Goal: Information Seeking & Learning: Find specific fact

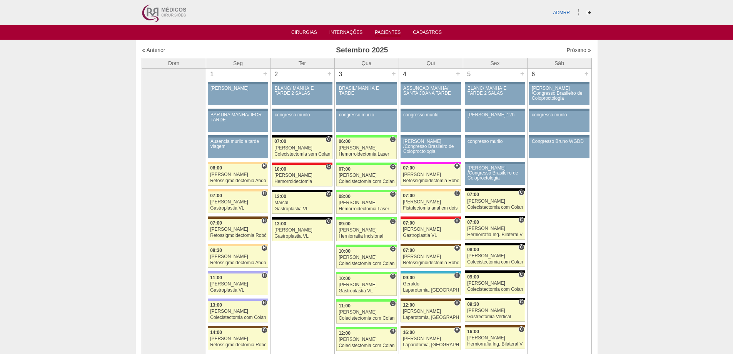
click at [390, 35] on link "Pacientes" at bounding box center [388, 33] width 26 height 7
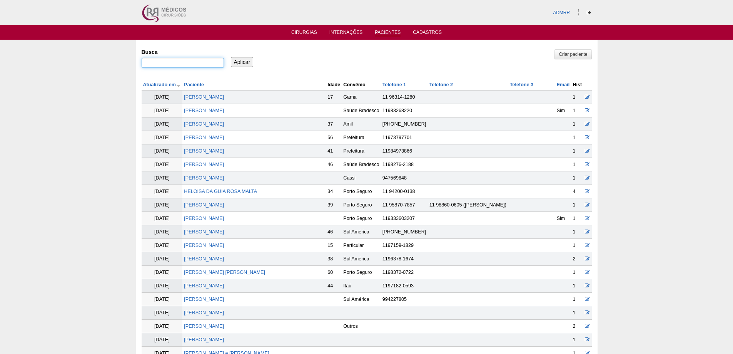
click at [170, 64] on input "Busca" at bounding box center [183, 63] width 82 height 10
type input ""regina celia""
click at [231, 57] on input "Aplicar" at bounding box center [242, 62] width 23 height 10
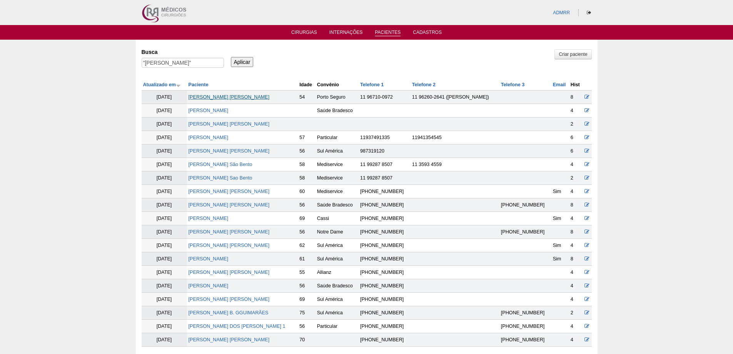
click at [241, 96] on link "REGINA CELIA GABRIEL JERONIMO" at bounding box center [229, 96] width 81 height 5
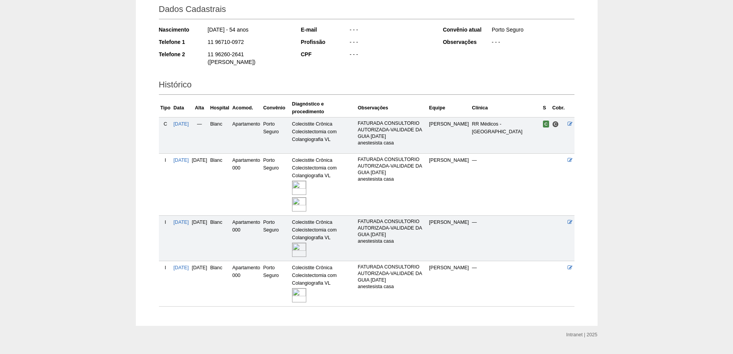
scroll to position [116, 0]
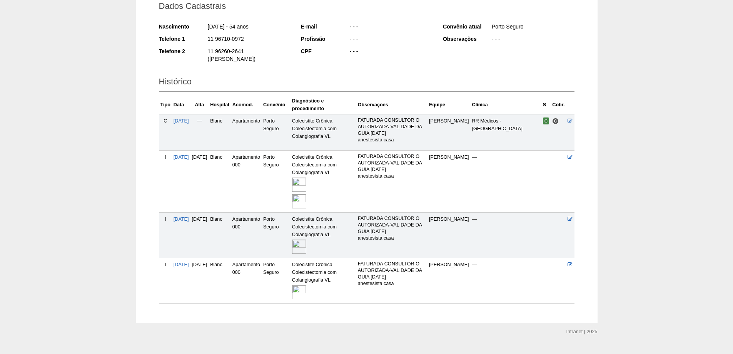
click at [306, 285] on img at bounding box center [299, 292] width 14 height 14
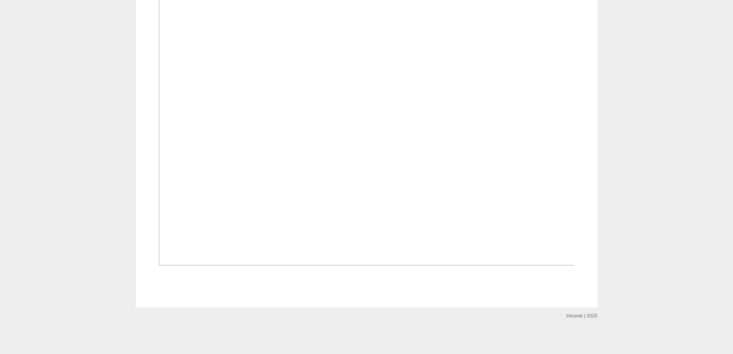
scroll to position [548, 0]
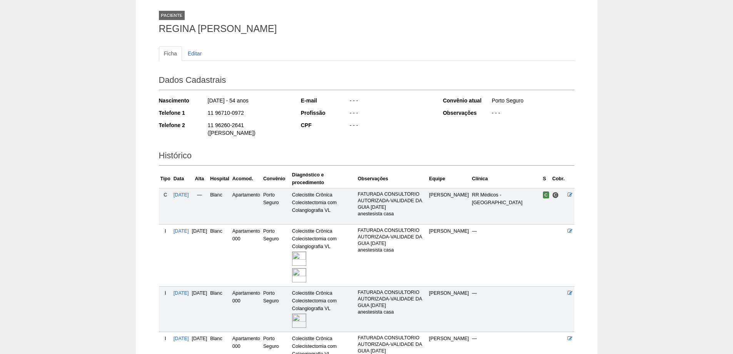
scroll to position [116, 0]
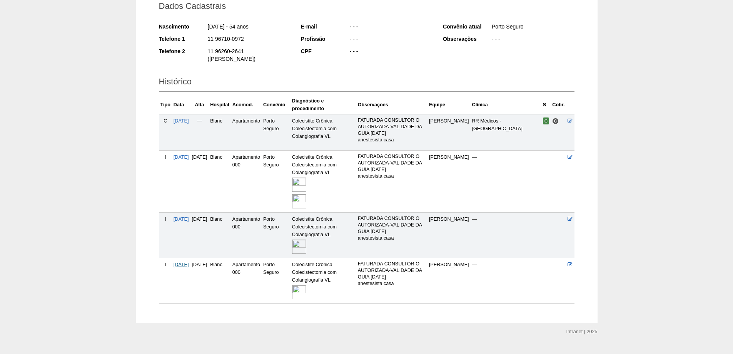
click at [177, 262] on span "[DATE]" at bounding box center [181, 264] width 15 height 5
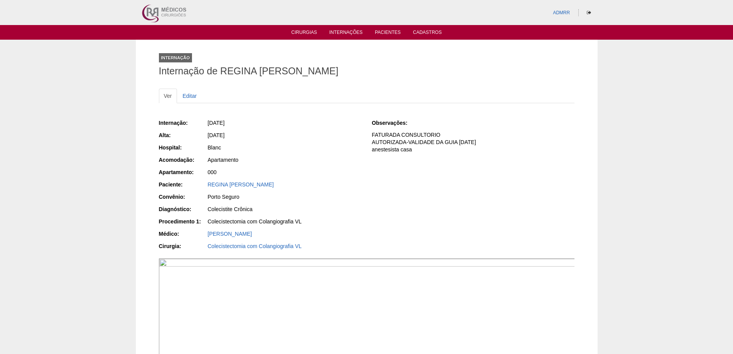
click at [63, 190] on div "Internação Internação de REGINA [PERSON_NAME] Ver Editar Internação: [DATE] [GE…" at bounding box center [366, 326] width 733 height 573
